Goal: Task Accomplishment & Management: Use online tool/utility

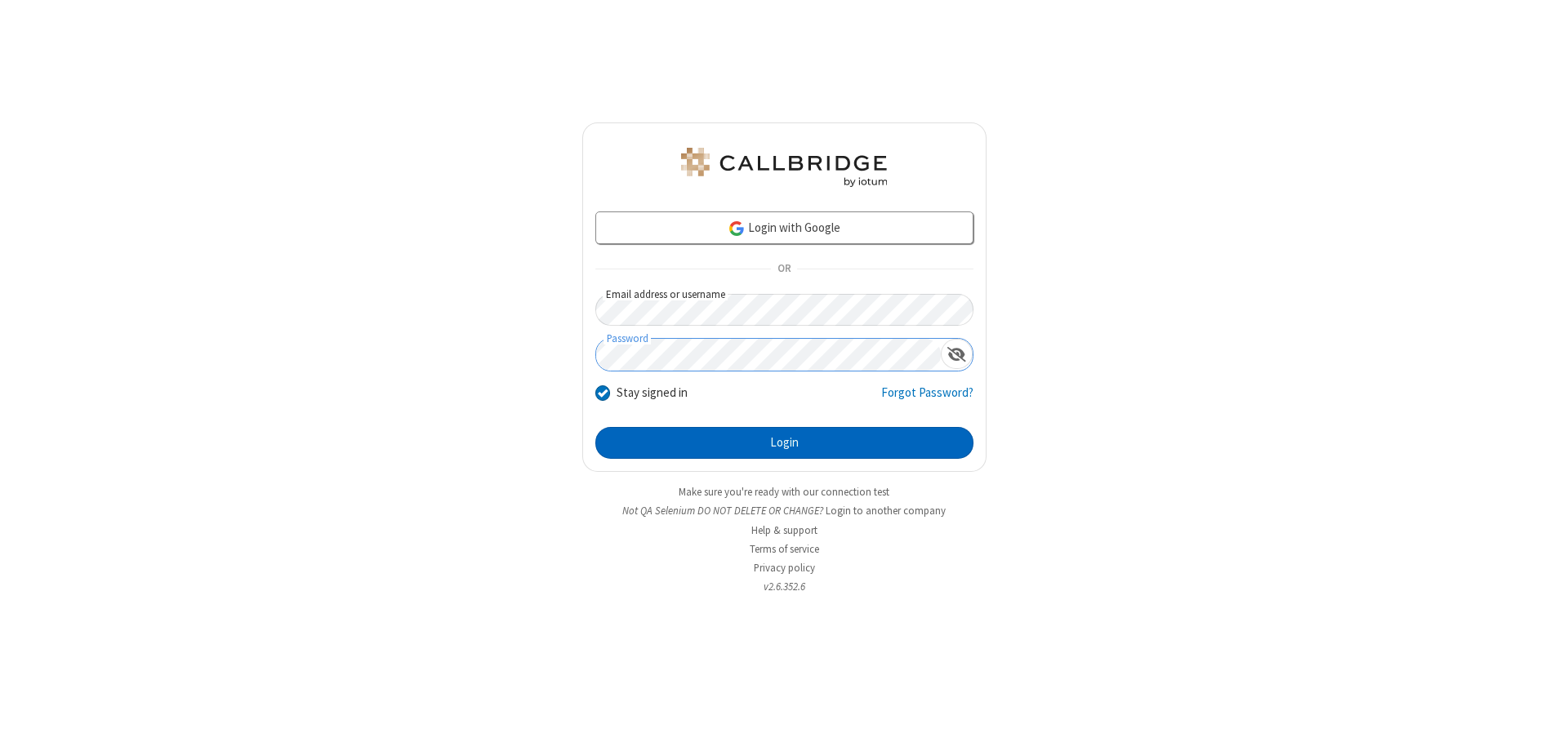
click at [784, 443] on button "Login" at bounding box center [784, 443] width 378 height 33
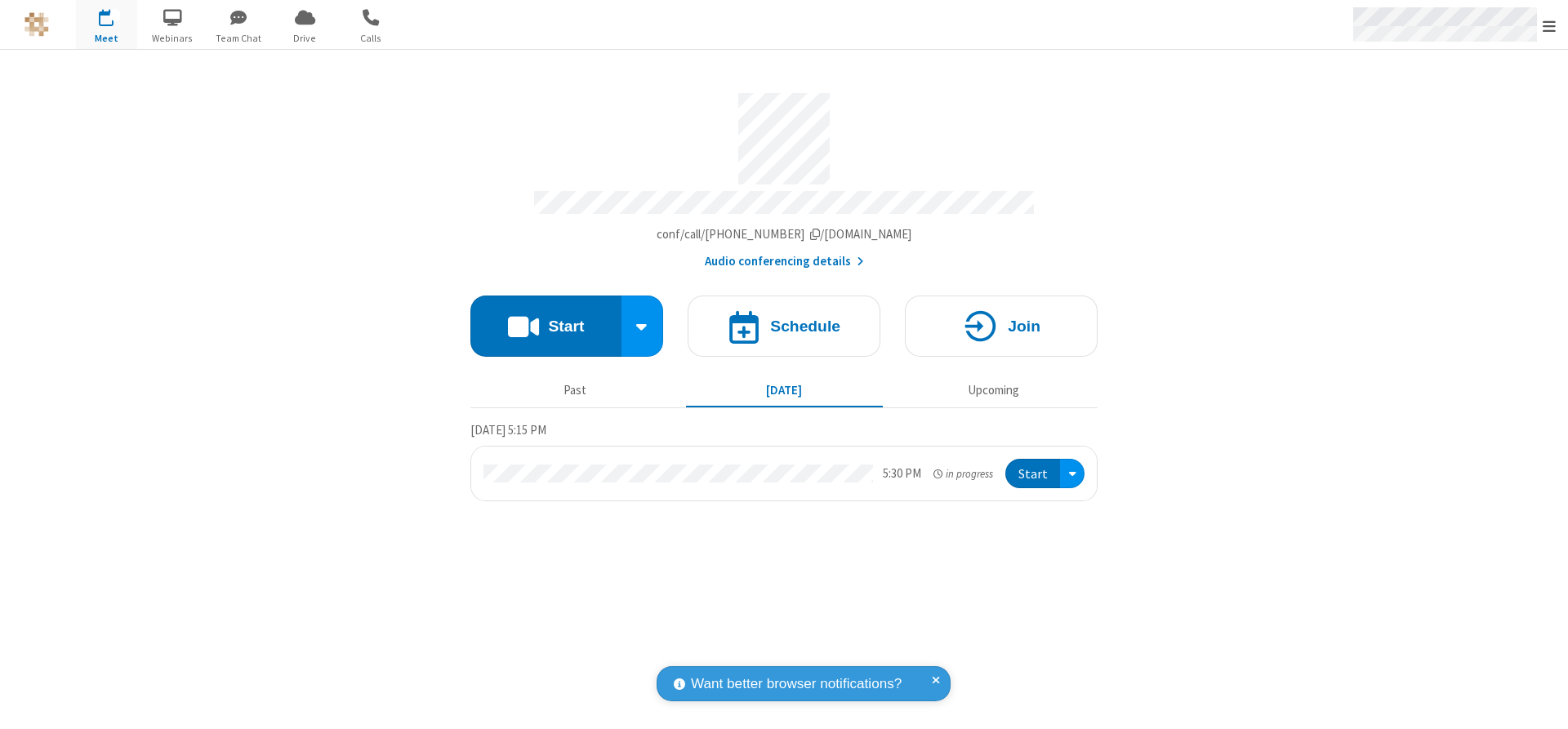
click at [1549, 26] on span "Open menu" at bounding box center [1548, 26] width 13 height 16
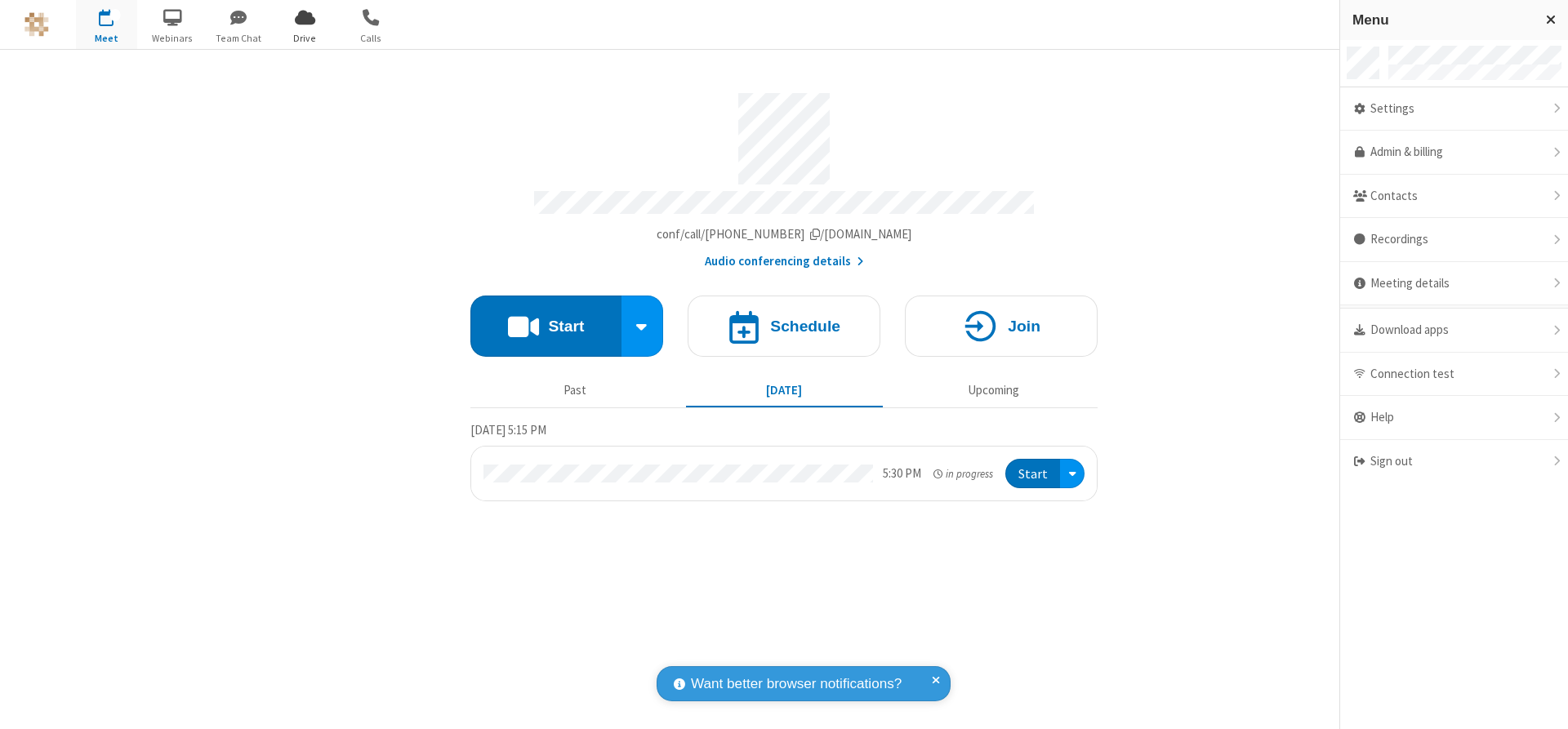
click at [304, 38] on span "Drive" at bounding box center [305, 38] width 61 height 15
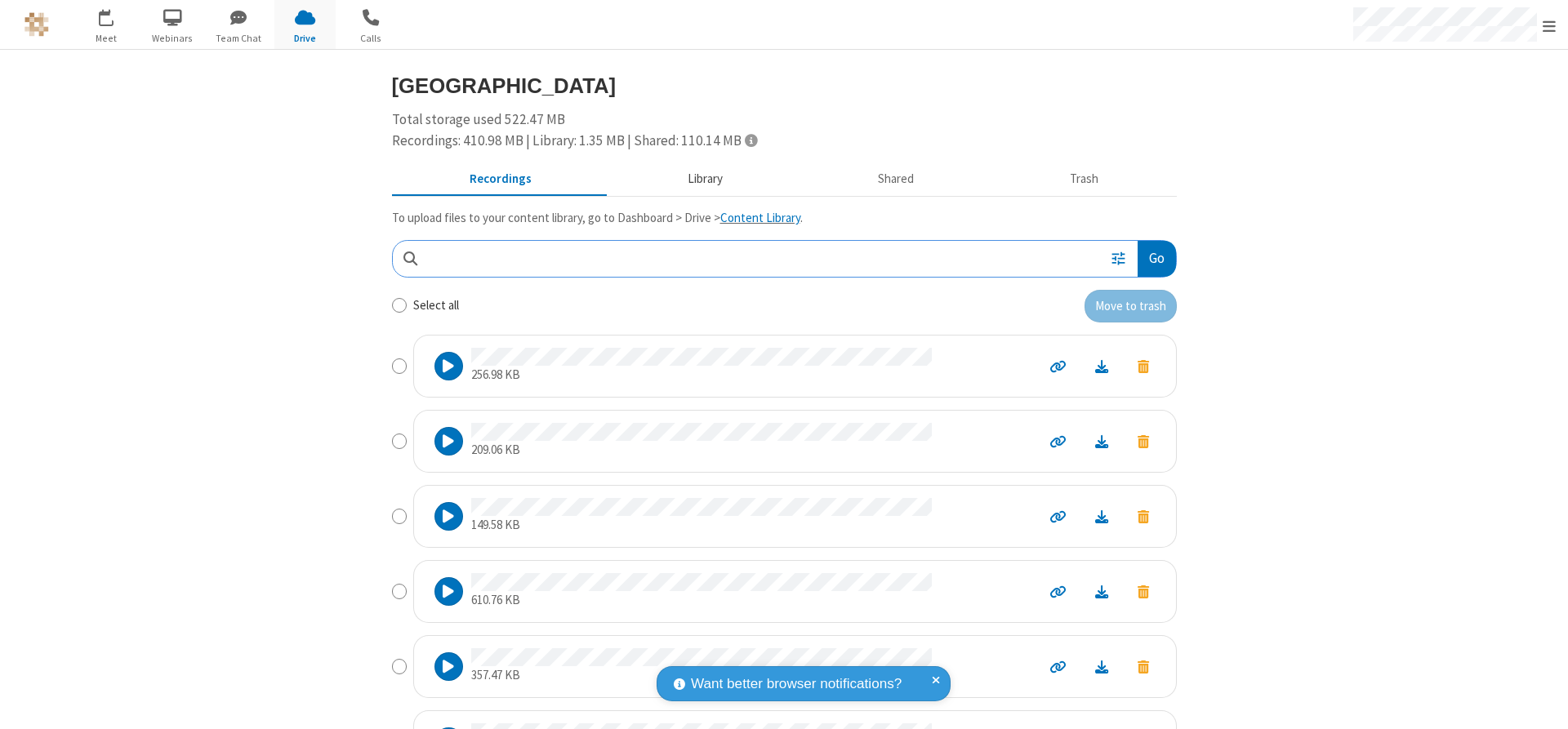
click at [697, 178] on button "Library" at bounding box center [705, 179] width 191 height 31
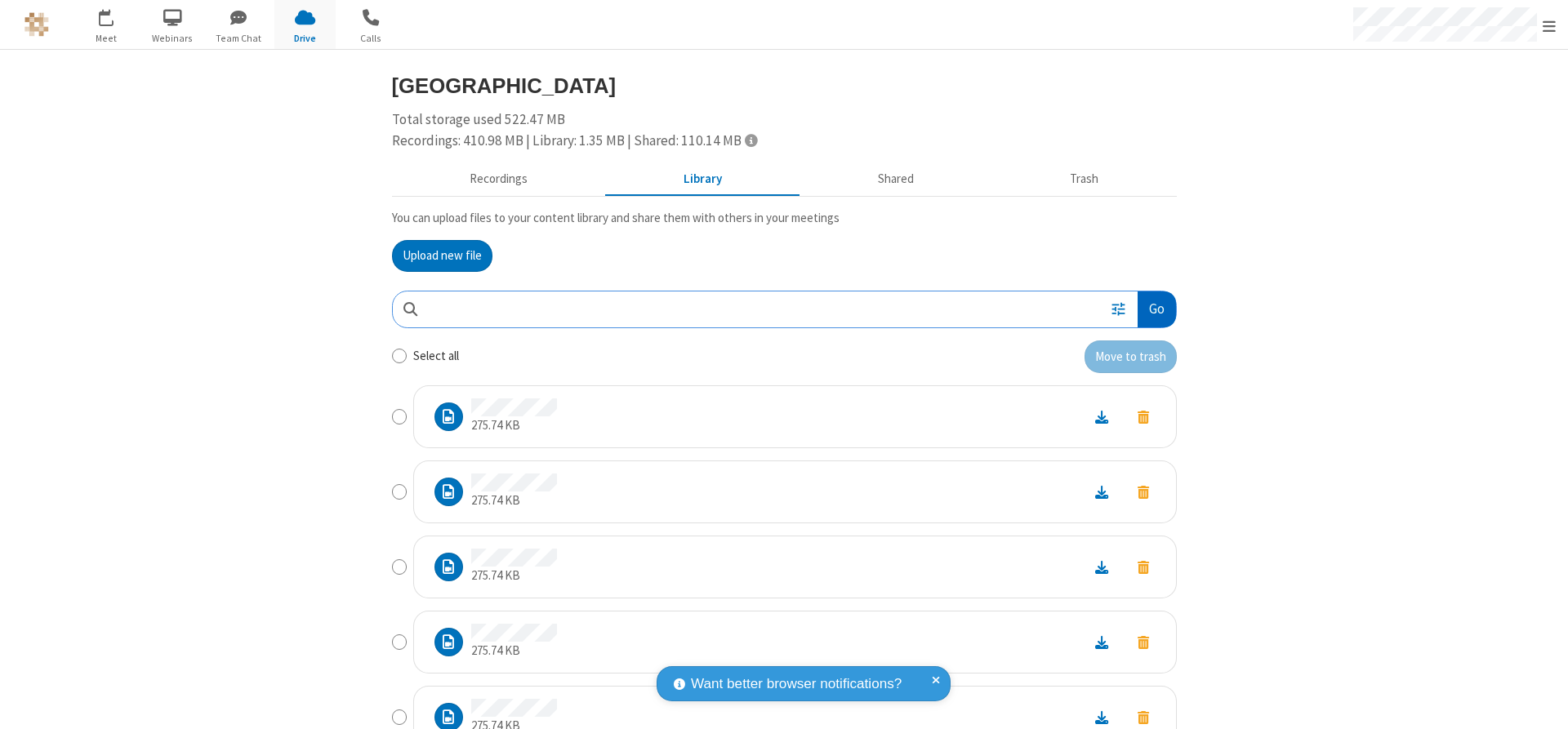
click at [1150, 308] on button "Go" at bounding box center [1157, 309] width 38 height 37
click at [435, 256] on button "Upload new file" at bounding box center [441, 256] width 100 height 33
